Goal: Check status: Check status

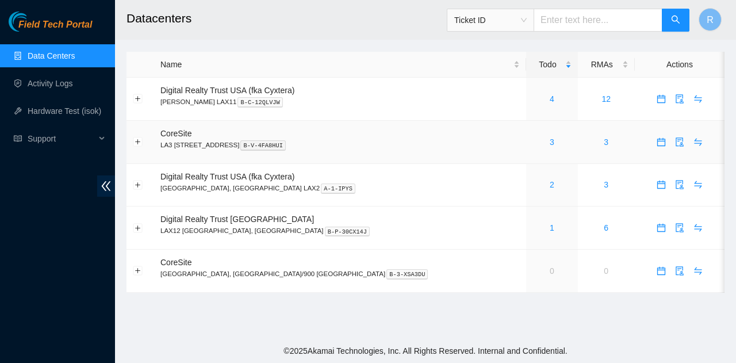
click at [532, 140] on div "3" at bounding box center [551, 142] width 39 height 13
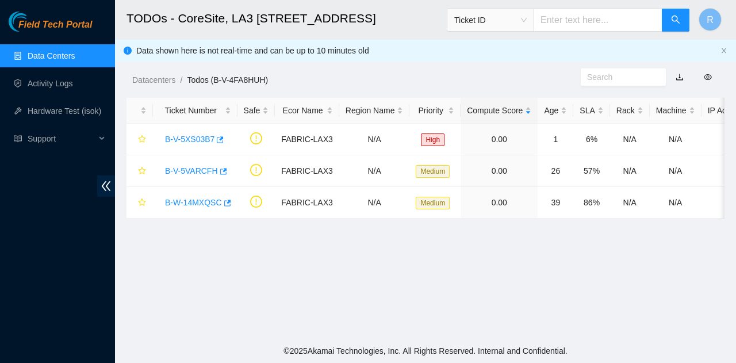
click at [3, 193] on div "Field Tech Portal Data Centers Activity Logs Hardware Test (isok) Support" at bounding box center [57, 186] width 115 height 351
click at [200, 144] on div "Open Ticket Details" at bounding box center [218, 145] width 79 height 20
click at [303, 287] on main "TODOs - CoreSite, LA3 200 Bauchet St Ticket ID R Data shown here is not real-ti…" at bounding box center [425, 169] width 621 height 339
click at [199, 136] on link "B-V-5XS03B7" at bounding box center [189, 139] width 49 height 9
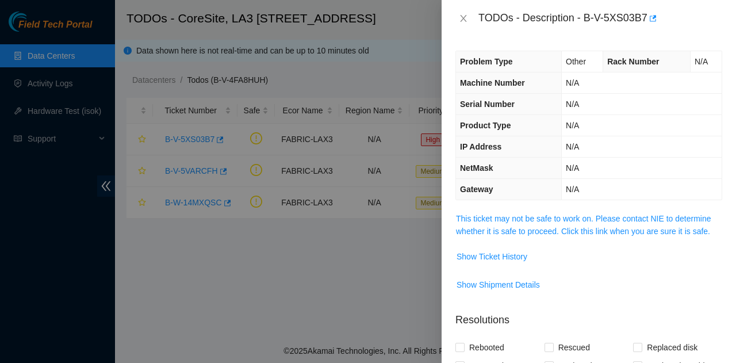
click at [569, 222] on span "This ticket may not be safe to work on. Please contact NIE to determine whether…" at bounding box center [589, 224] width 266 height 25
click at [559, 240] on td "This ticket may not be safe to work on. Please contact NIE to determine whether…" at bounding box center [588, 229] width 267 height 35
click at [560, 232] on link "This ticket may not be safe to work on. Please contact NIE to determine whether…" at bounding box center [583, 225] width 255 height 22
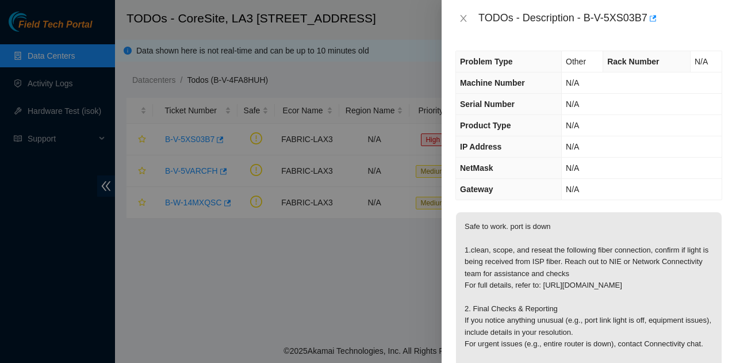
click at [142, 277] on div at bounding box center [368, 181] width 736 height 363
click at [460, 20] on icon "close" at bounding box center [463, 18] width 9 height 9
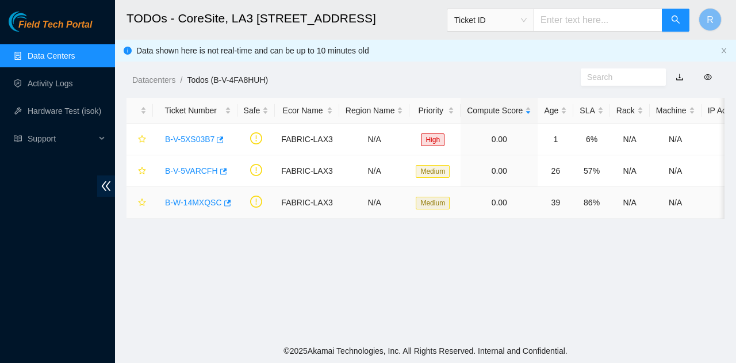
click at [174, 201] on link "B-W-14MXQSC" at bounding box center [193, 202] width 57 height 9
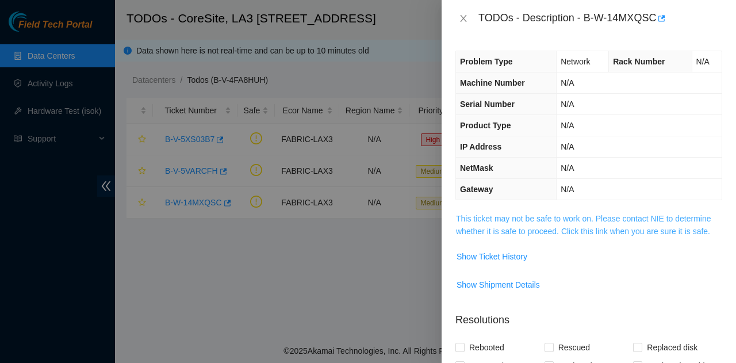
click at [565, 219] on link "This ticket may not be safe to work on. Please contact NIE to determine whether…" at bounding box center [583, 225] width 255 height 22
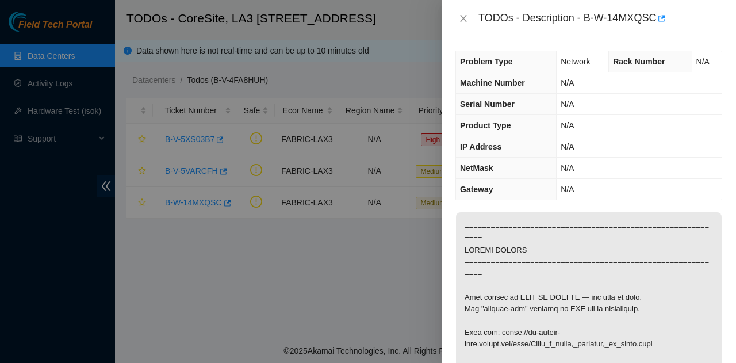
scroll to position [345, 0]
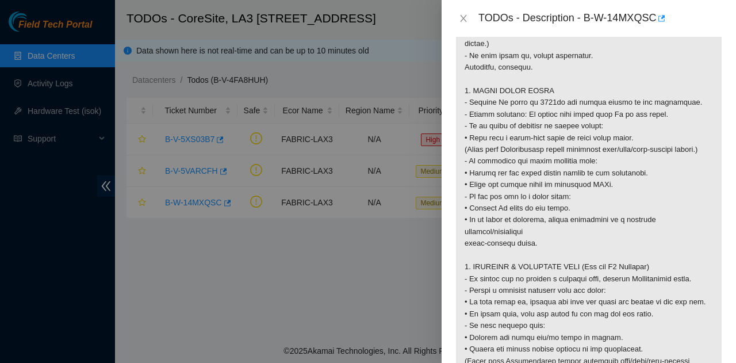
scroll to position [1047, 0]
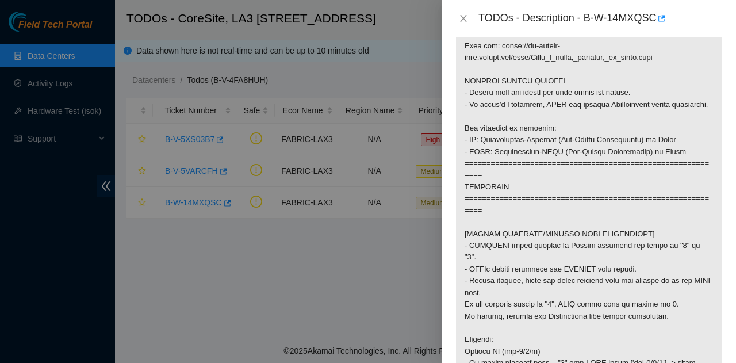
scroll to position [287, 0]
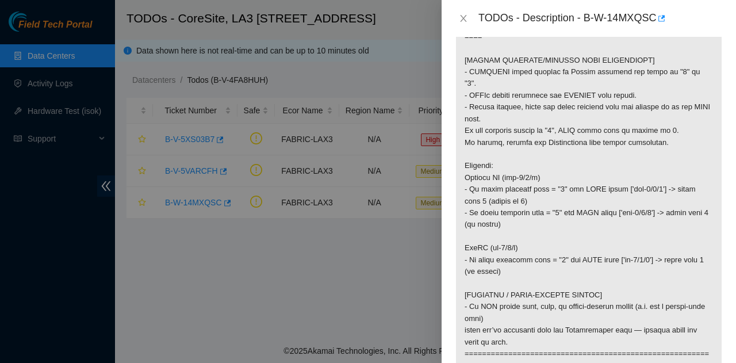
scroll to position [920, 0]
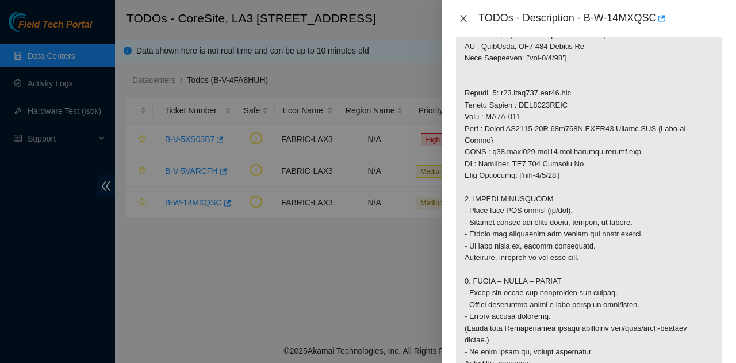
click at [464, 19] on icon "close" at bounding box center [463, 18] width 6 height 7
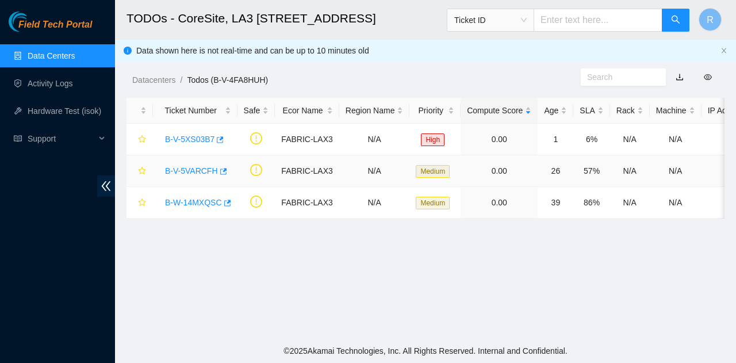
click at [201, 174] on link "B-V-5VARCFH" at bounding box center [191, 170] width 53 height 9
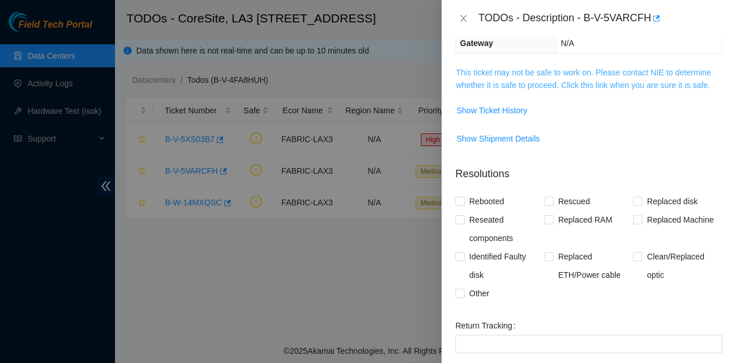
scroll to position [47, 0]
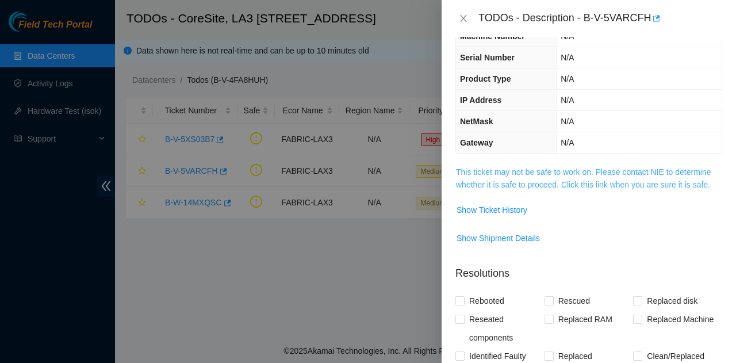
click at [552, 172] on link "This ticket may not be safe to work on. Please contact NIE to determine whether…" at bounding box center [583, 178] width 255 height 22
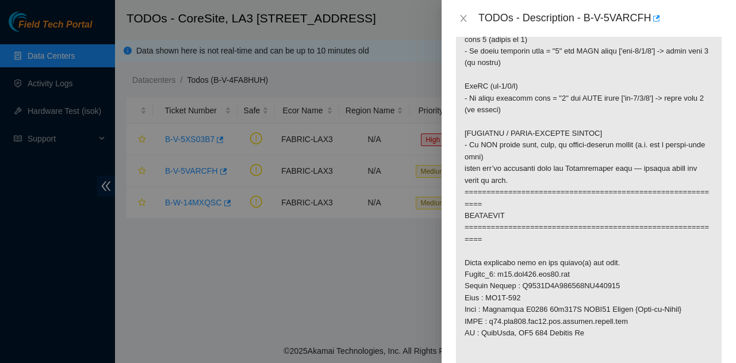
scroll to position [1024, 0]
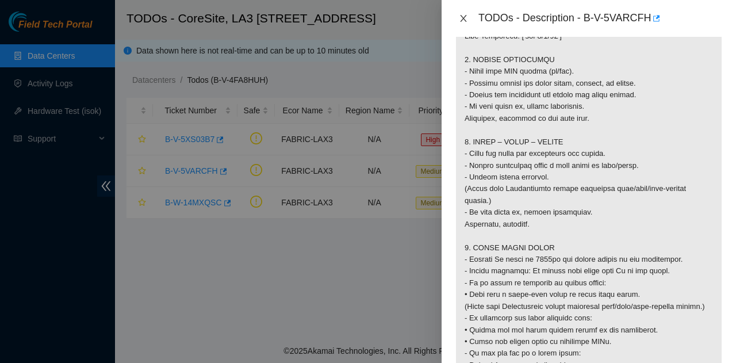
click at [460, 21] on icon "close" at bounding box center [463, 18] width 6 height 7
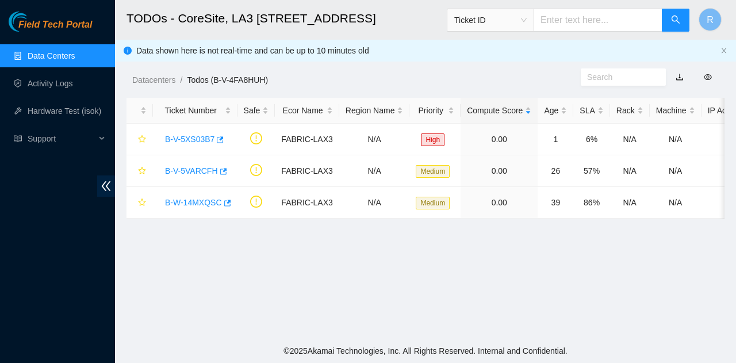
scroll to position [314, 0]
